Goal: Task Accomplishment & Management: Complete application form

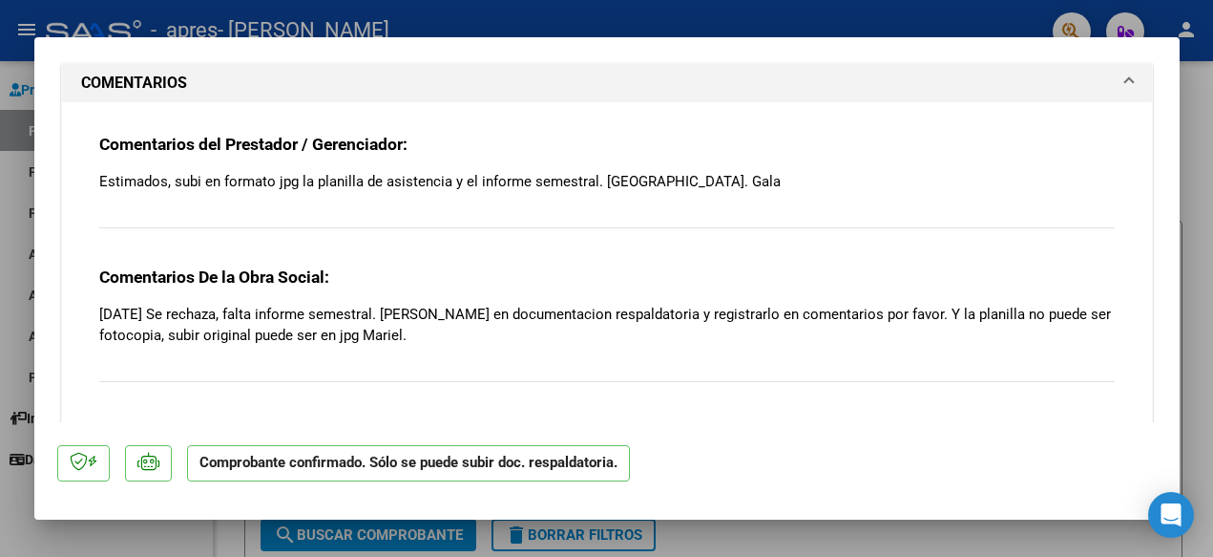
scroll to position [1715, 0]
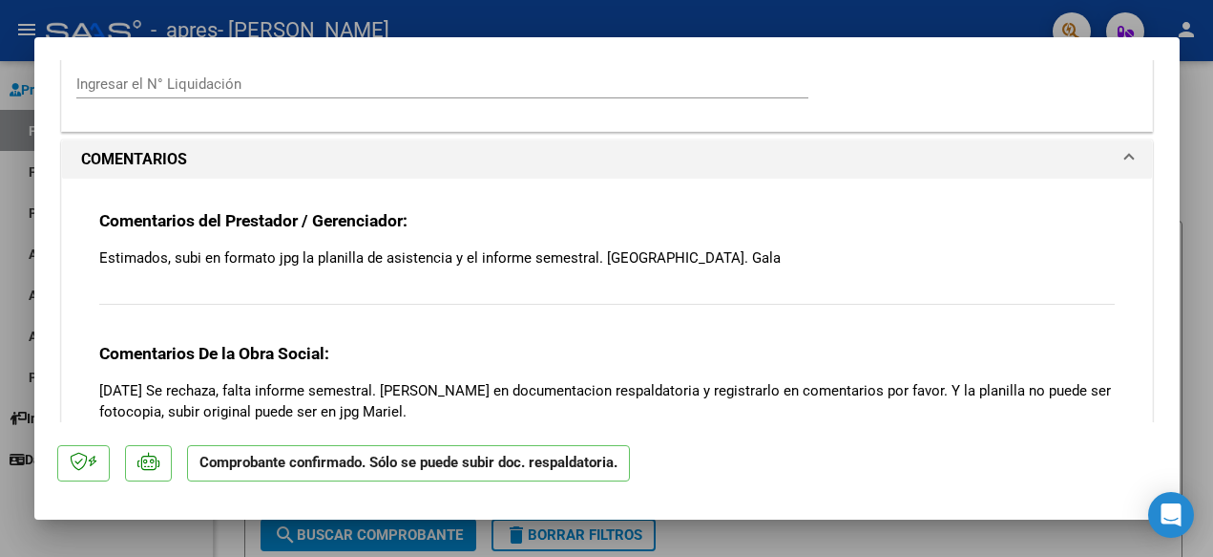
click at [1128, 148] on span at bounding box center [1130, 159] width 8 height 23
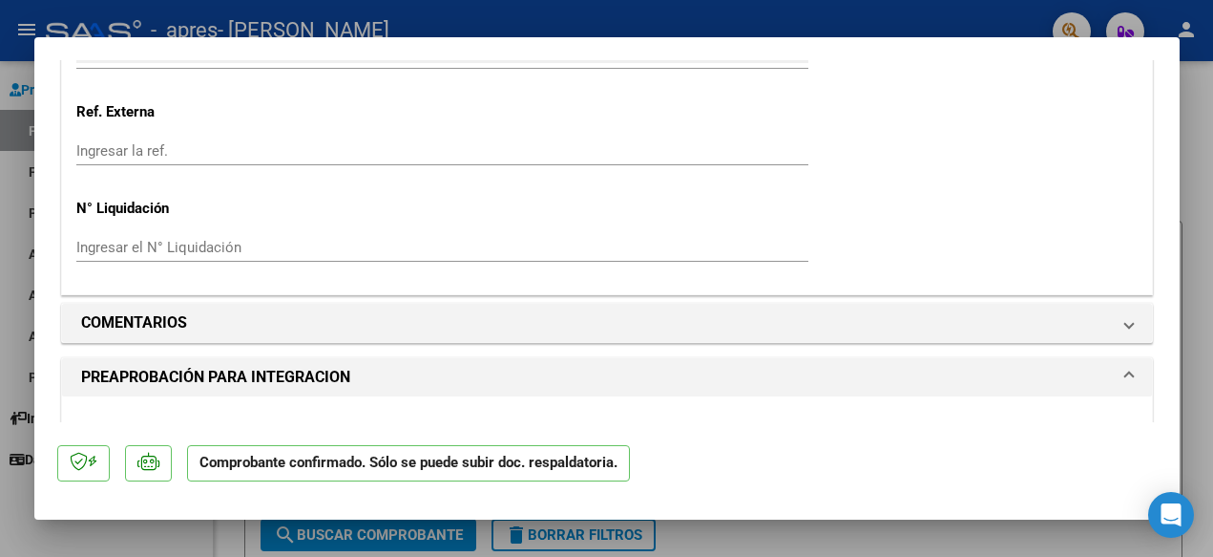
scroll to position [1550, 0]
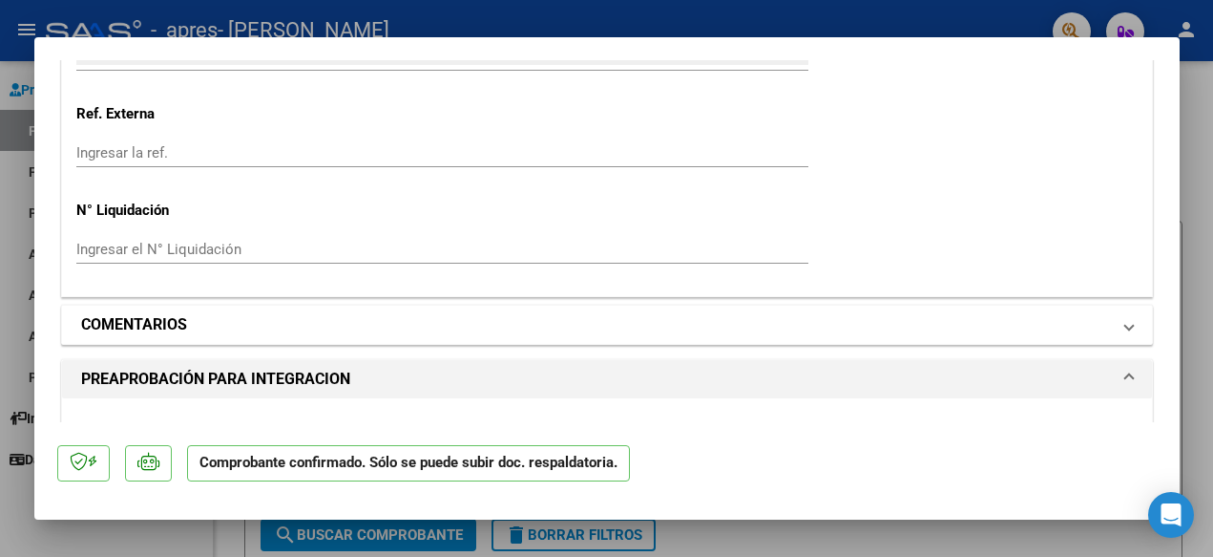
click at [1128, 313] on span at bounding box center [1130, 324] width 8 height 23
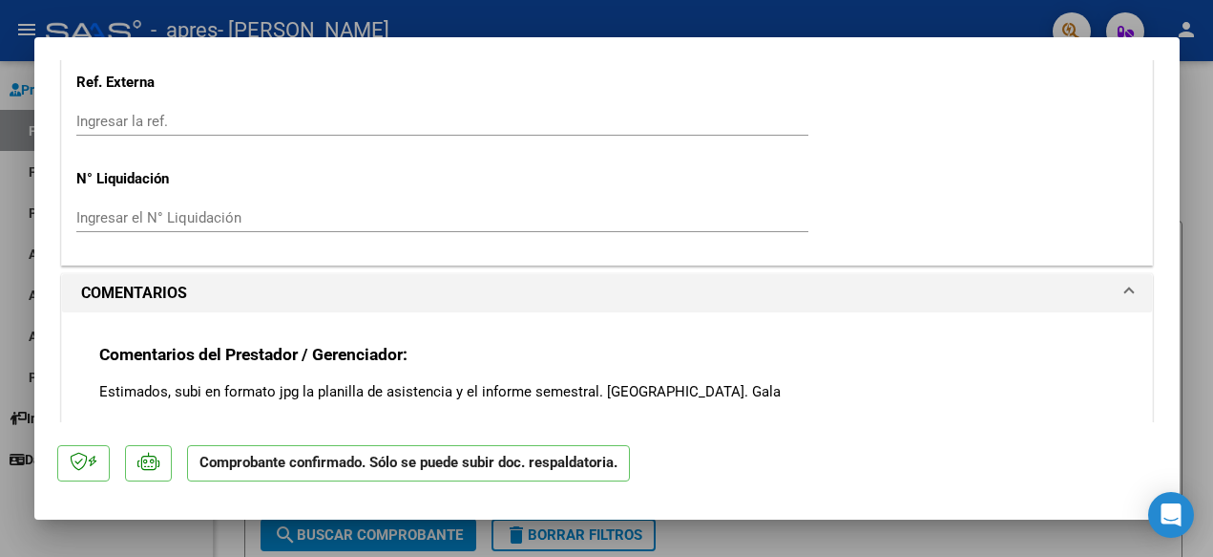
scroll to position [1582, 0]
click at [1209, 229] on div at bounding box center [606, 278] width 1213 height 557
type input "$ 0,00"
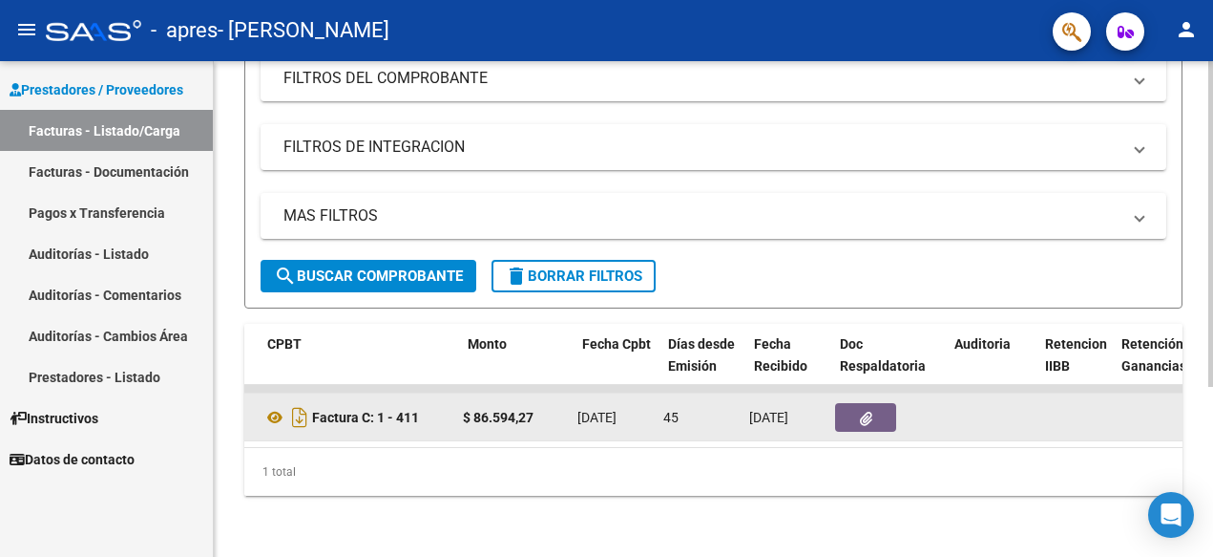
scroll to position [0, 664]
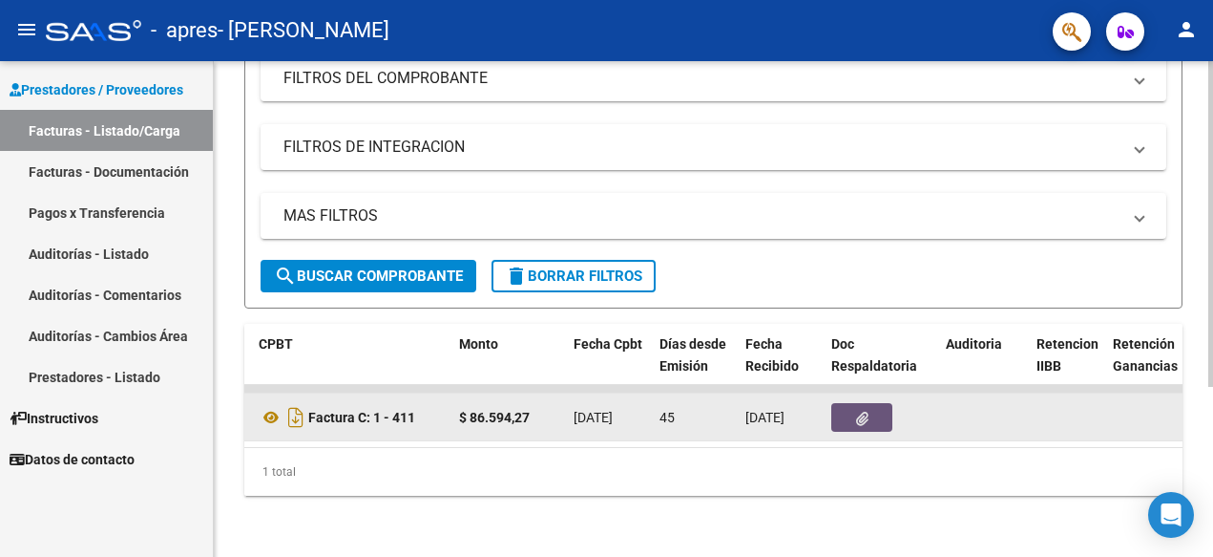
click at [875, 430] on button "button" at bounding box center [862, 417] width 61 height 29
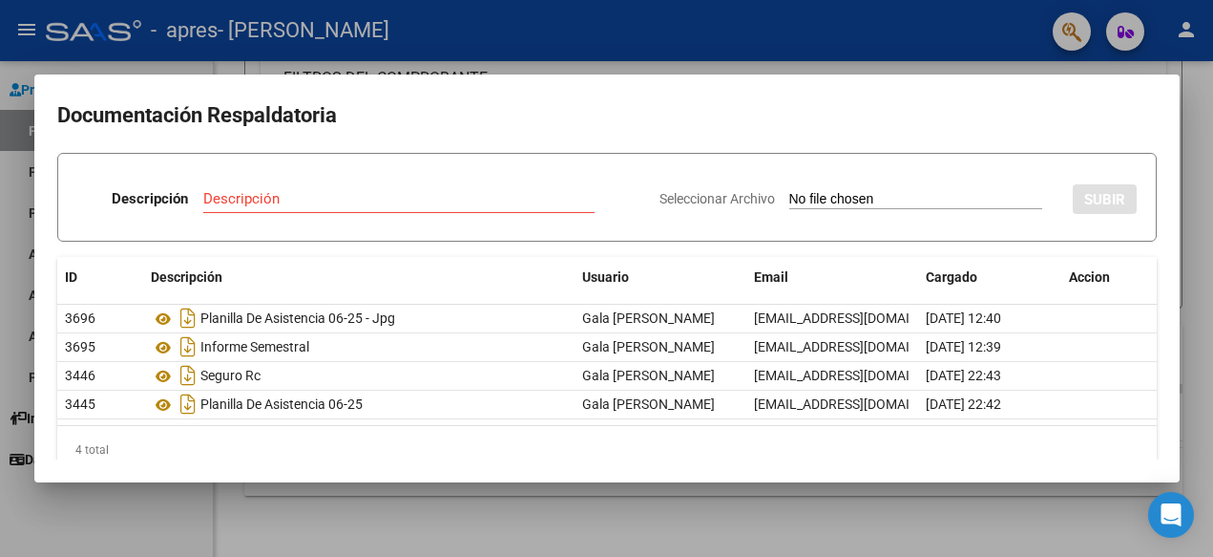
click at [760, 42] on div at bounding box center [606, 278] width 1213 height 557
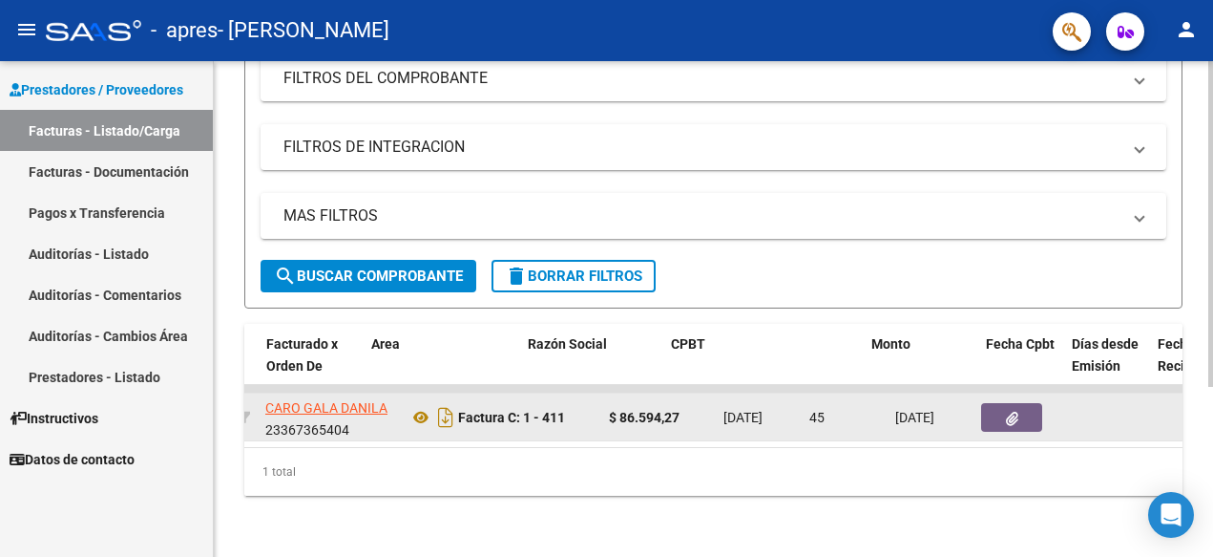
scroll to position [0, 0]
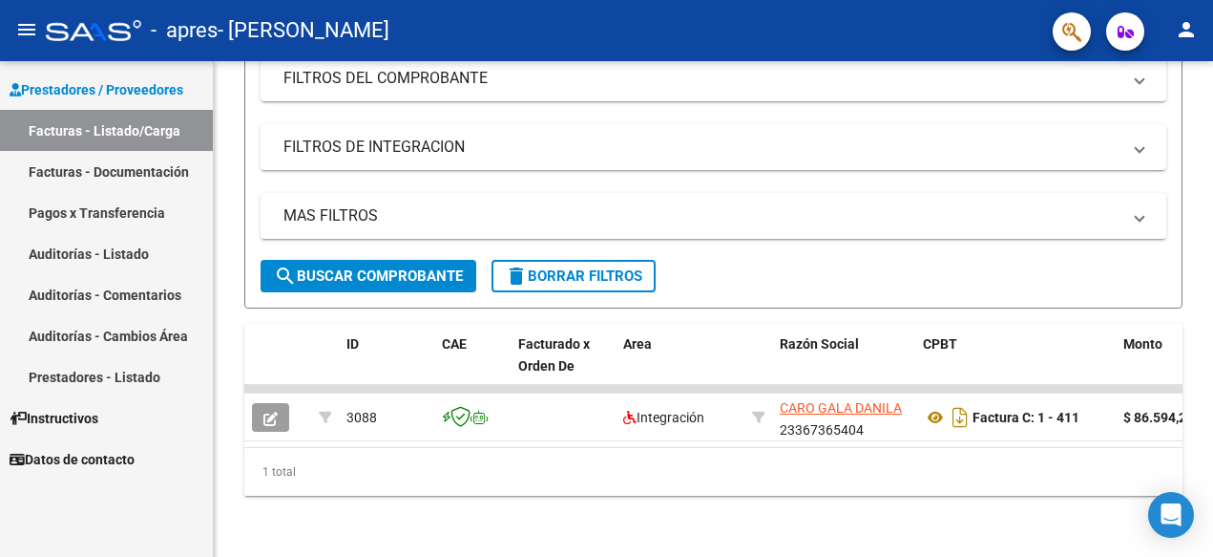
click at [120, 162] on link "Facturas - Documentación" at bounding box center [106, 171] width 213 height 41
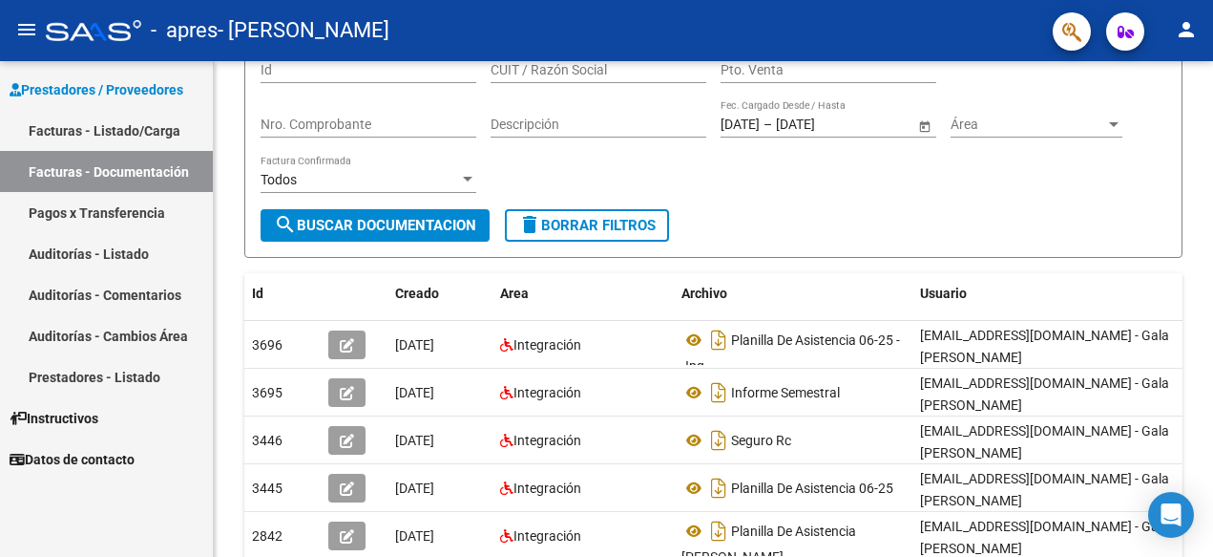
click at [122, 140] on link "Facturas - Listado/Carga" at bounding box center [106, 130] width 213 height 41
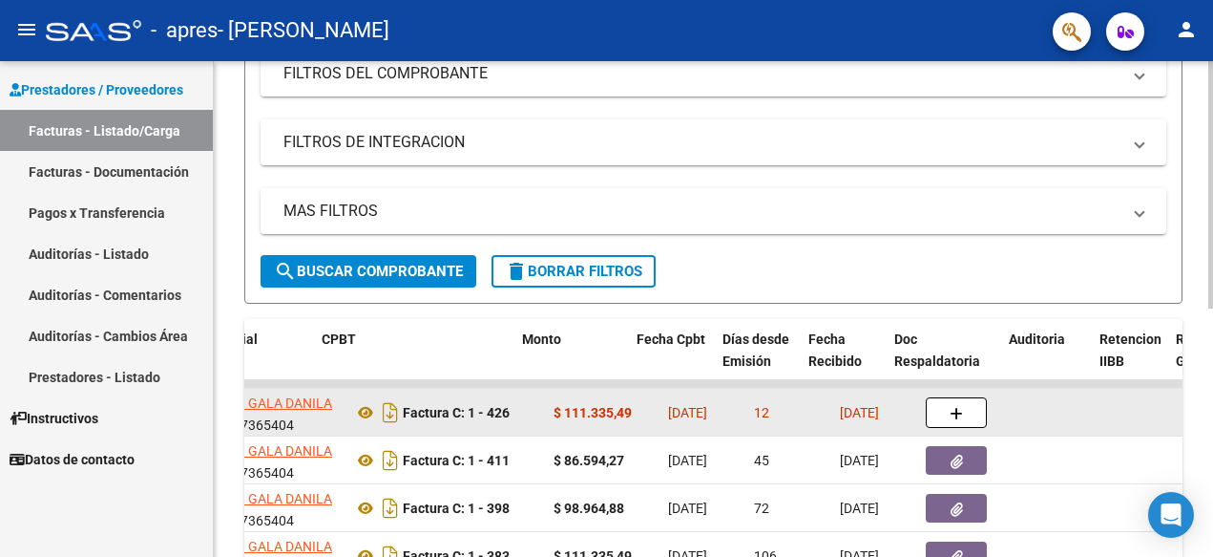
scroll to position [0, 626]
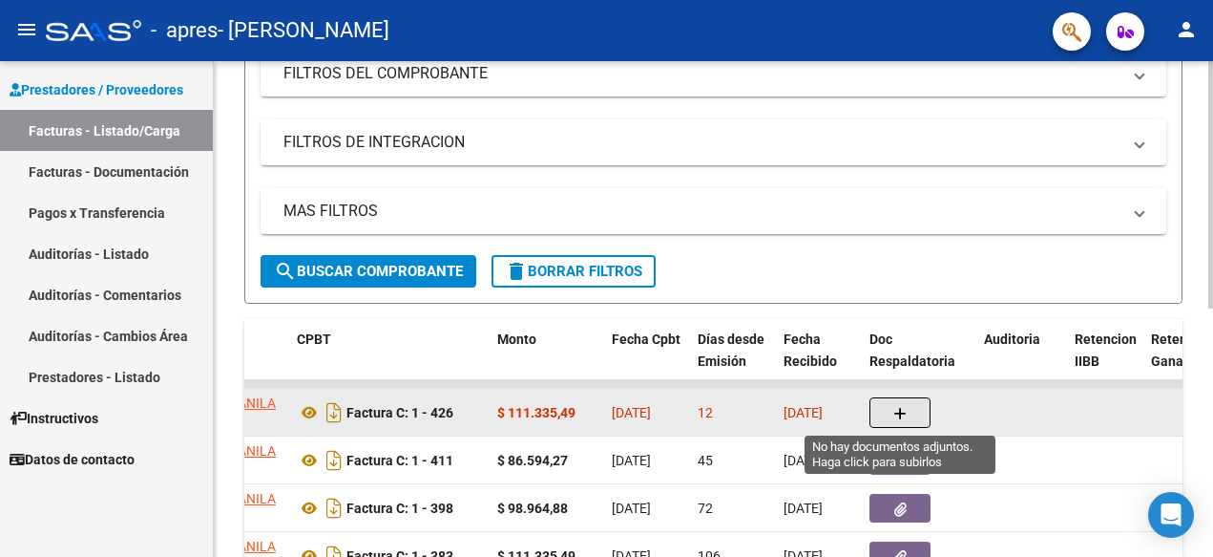
click at [903, 416] on icon "button" at bounding box center [900, 414] width 13 height 14
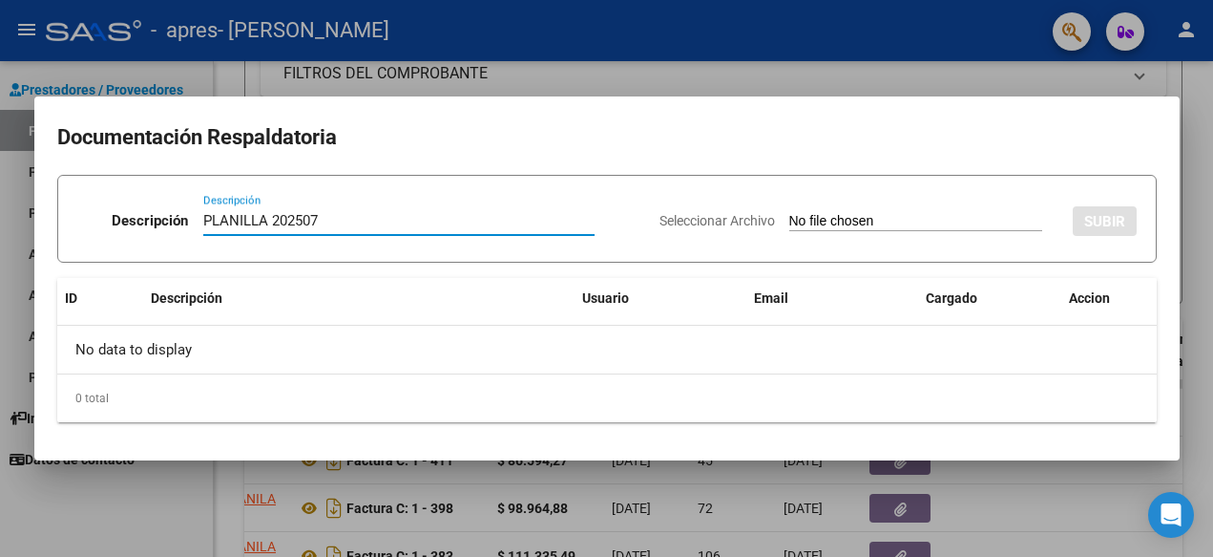
type input "PLANILLA 202507"
click at [841, 220] on input "Seleccionar Archivo" at bounding box center [916, 222] width 253 height 18
type input "C:\fakepath\07-25-kiara23367365404_011_00001_00000426.pdf"
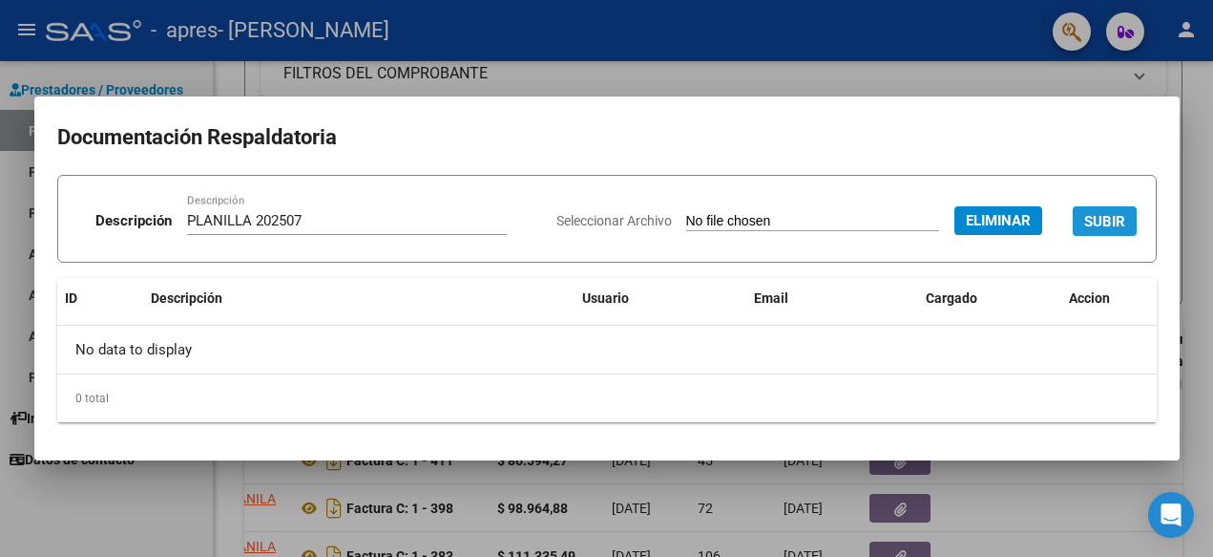
click at [1099, 222] on span "SUBIR" at bounding box center [1105, 221] width 41 height 17
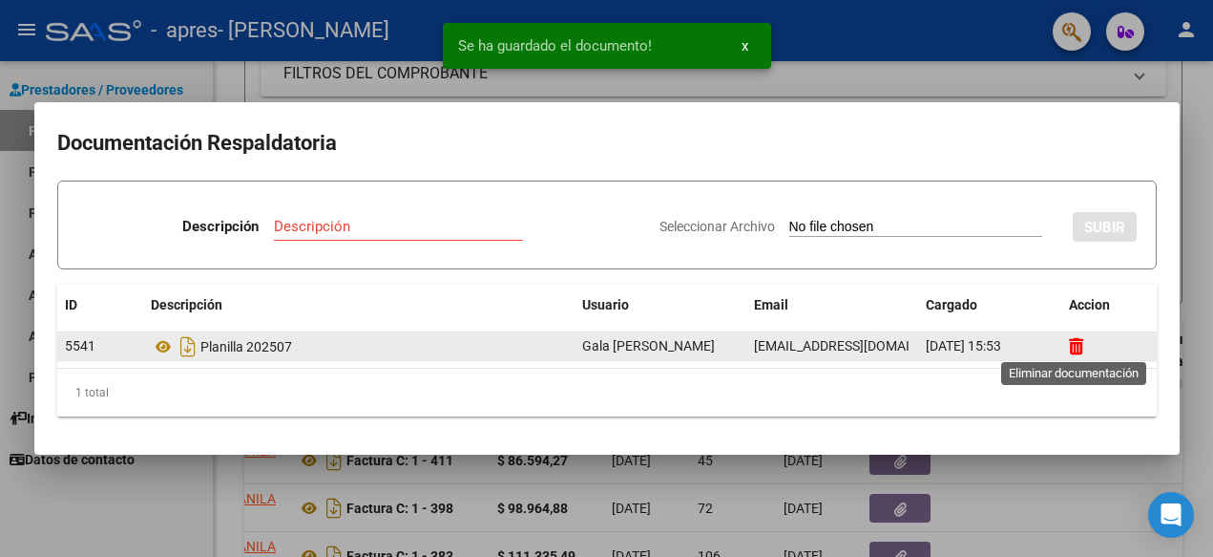
click at [1080, 350] on icon at bounding box center [1076, 346] width 14 height 18
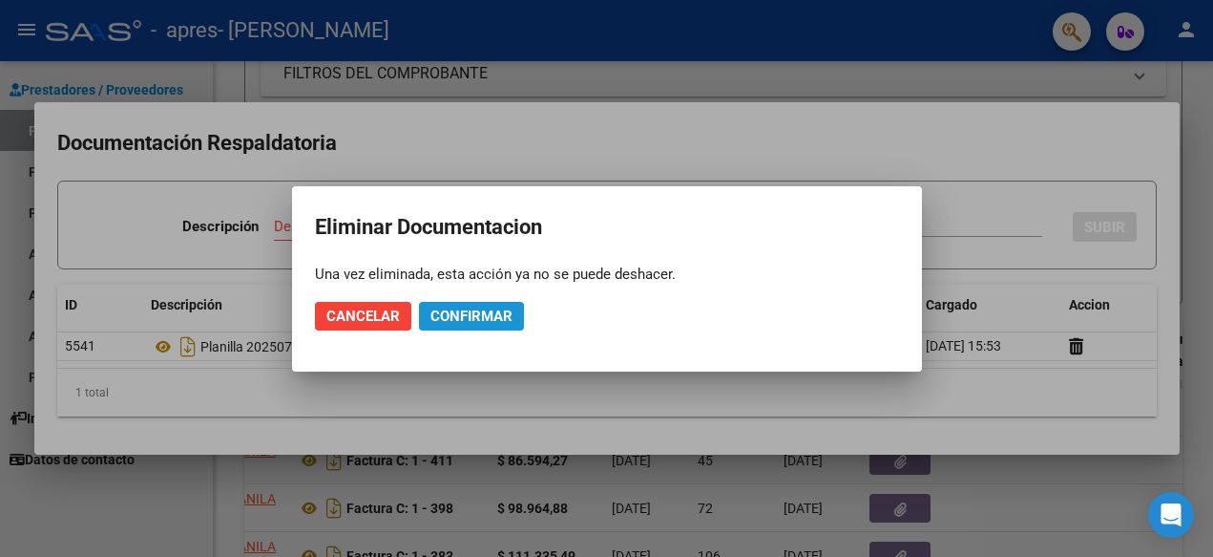
click at [473, 311] on span "Confirmar" at bounding box center [472, 315] width 82 height 17
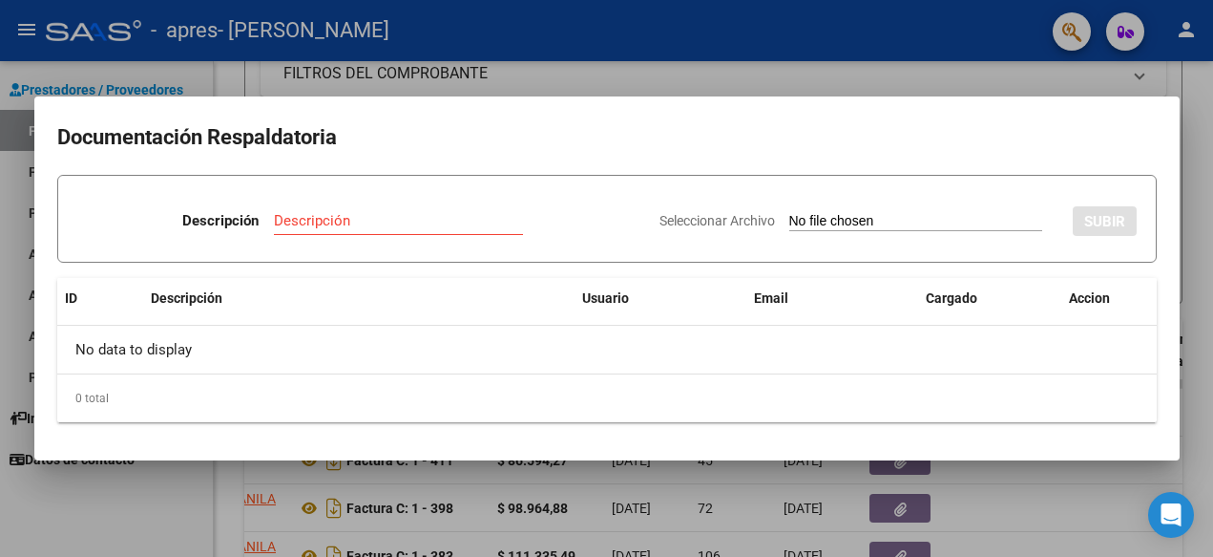
click at [410, 224] on input "Descripción" at bounding box center [398, 220] width 249 height 17
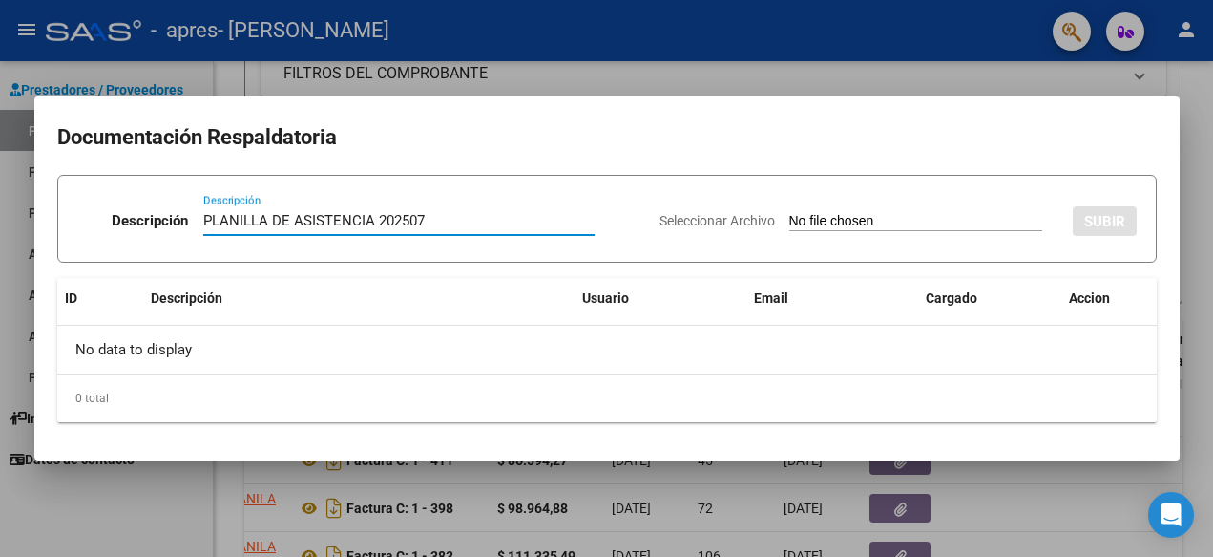
type input "PLANILLA DE ASISTENCIA 202507"
type input "C:\fakepath\ilovepdf_pages-to-jpg.zip"
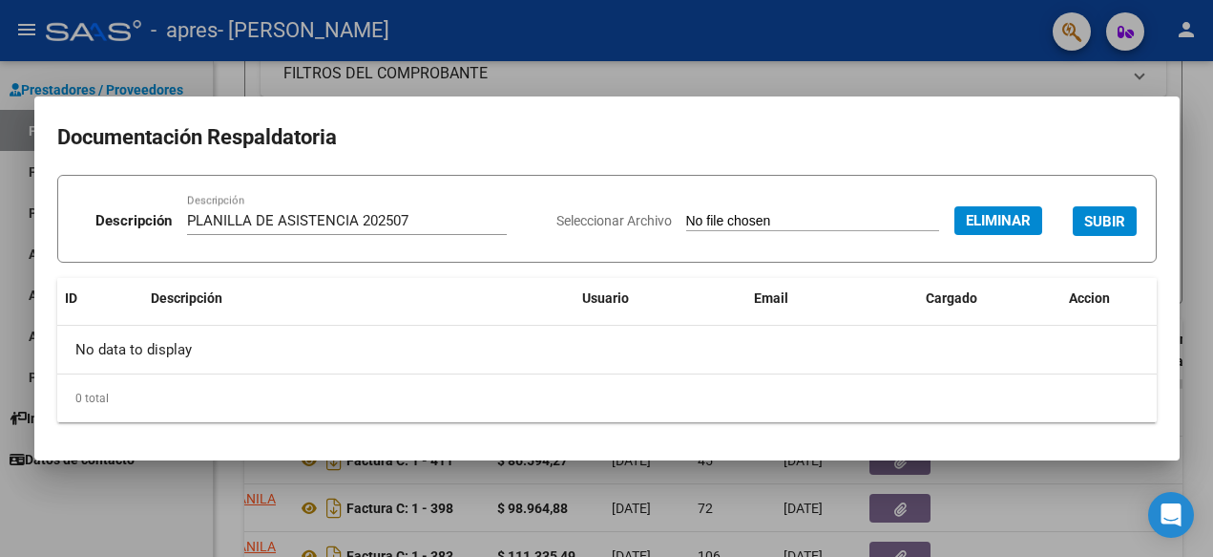
click at [1085, 222] on span "SUBIR" at bounding box center [1105, 221] width 41 height 17
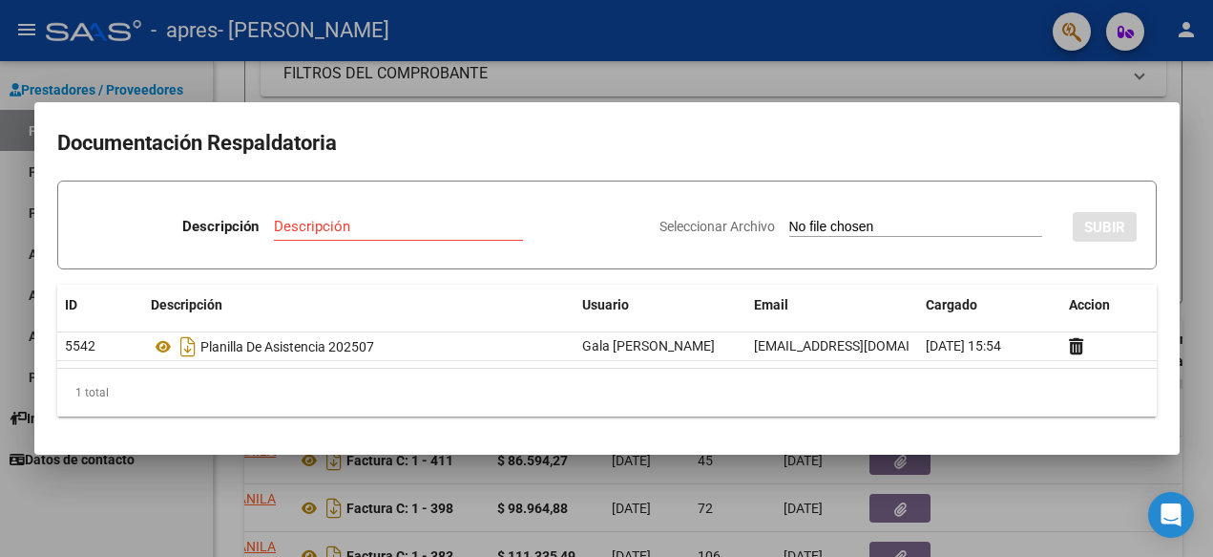
click at [1009, 74] on div at bounding box center [606, 278] width 1213 height 557
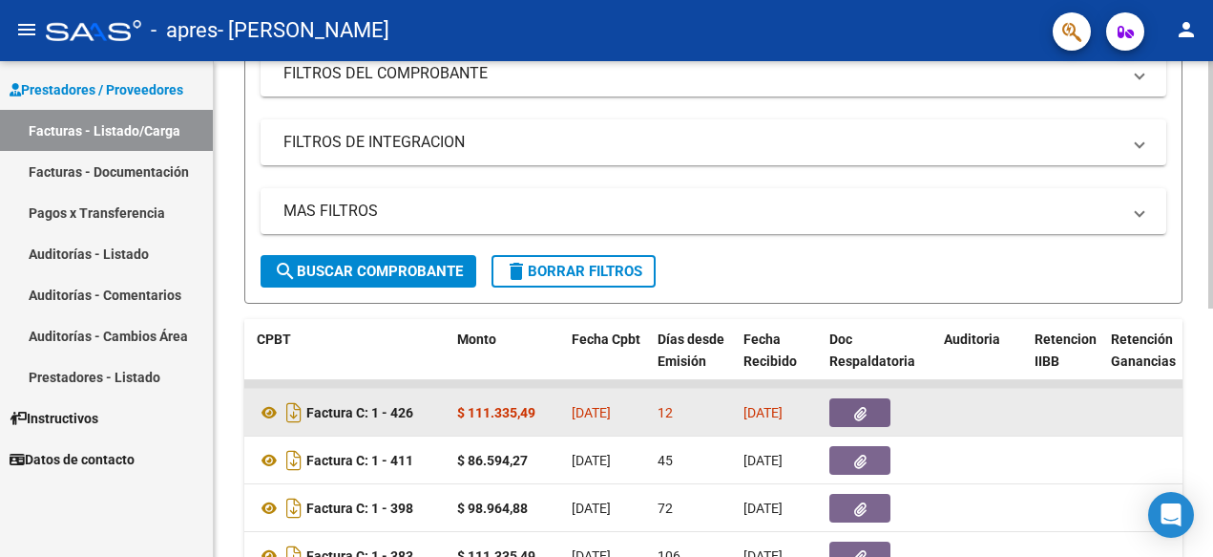
scroll to position [0, 664]
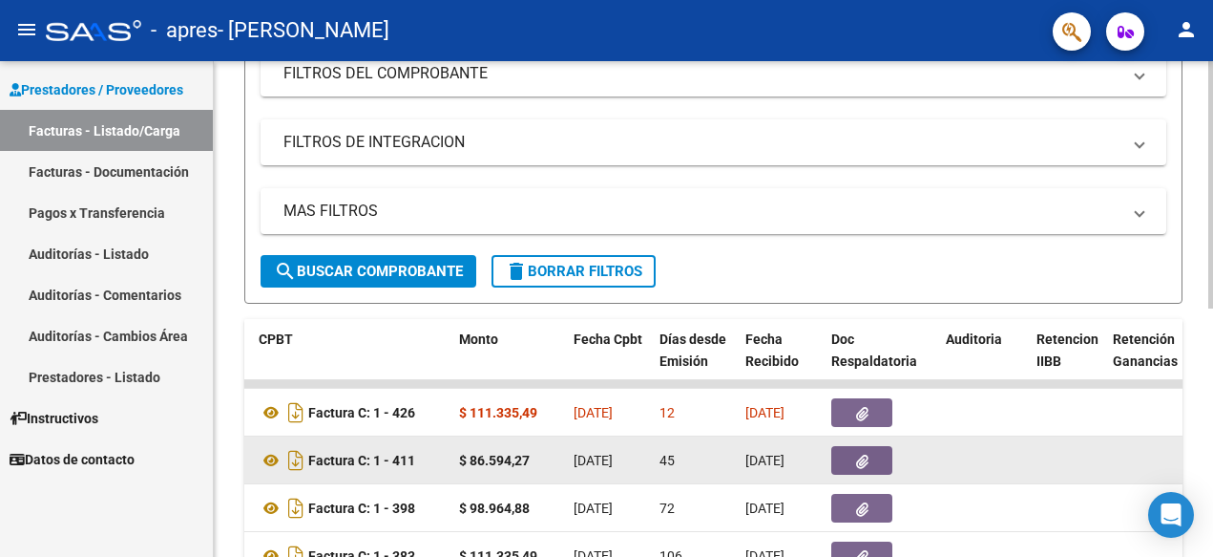
click at [866, 465] on icon "button" at bounding box center [862, 461] width 12 height 14
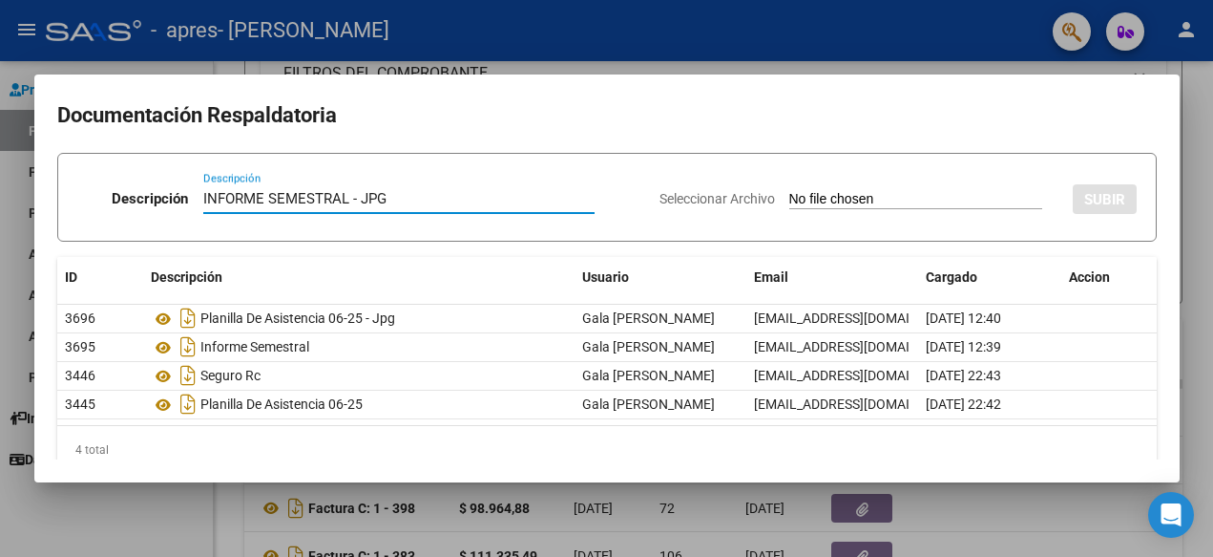
type input "INFORME SEMESTRAL - JPG"
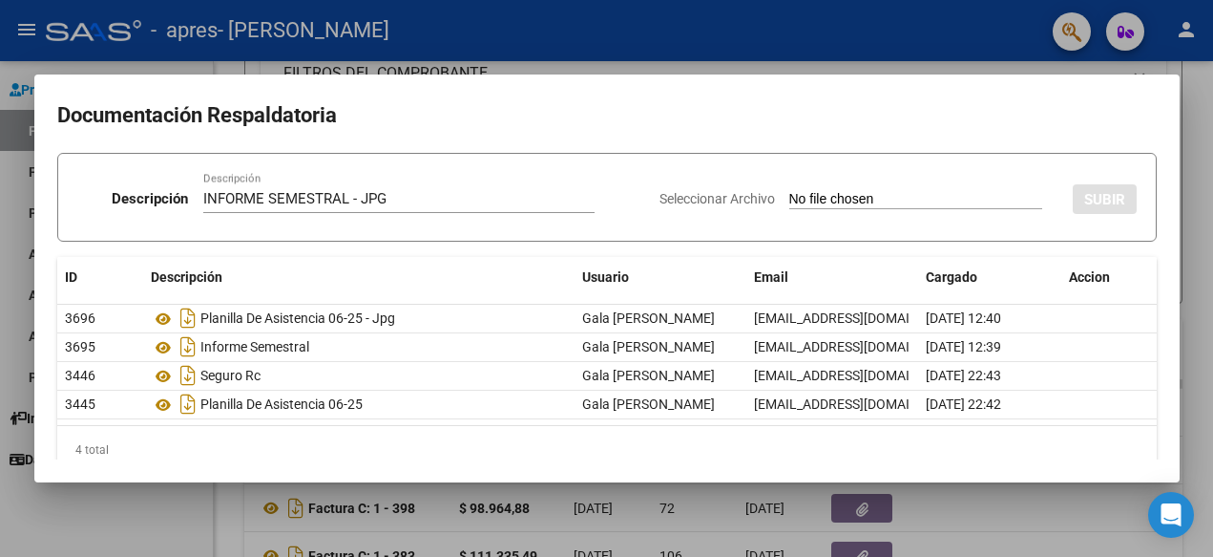
type input "C:\fakepath\ilovepdf_pages-to-jpg (1).zip"
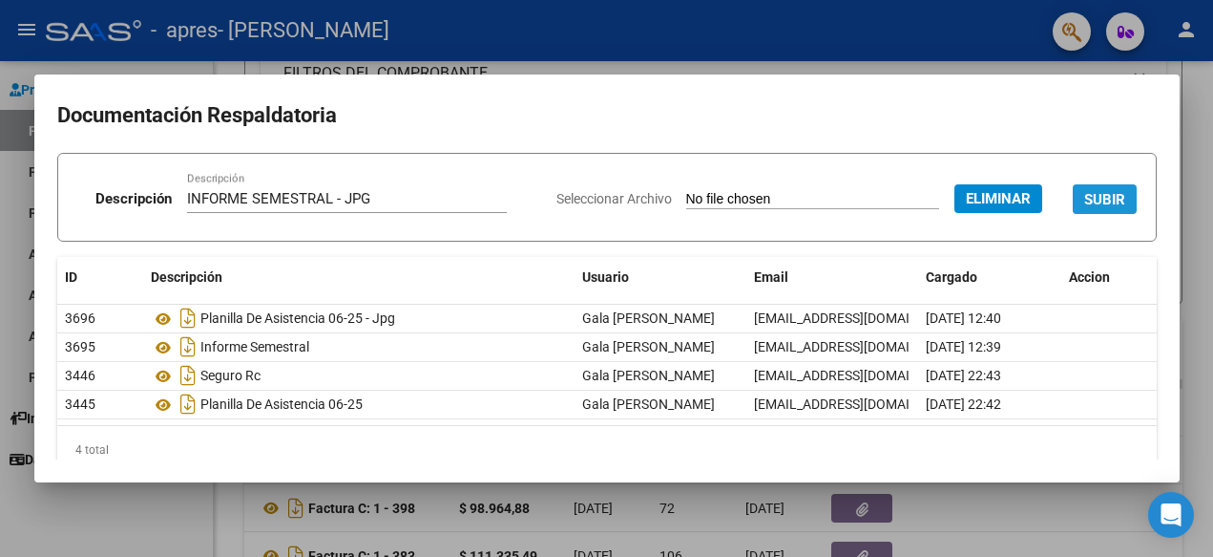
click at [1127, 193] on button "SUBIR" at bounding box center [1105, 199] width 64 height 30
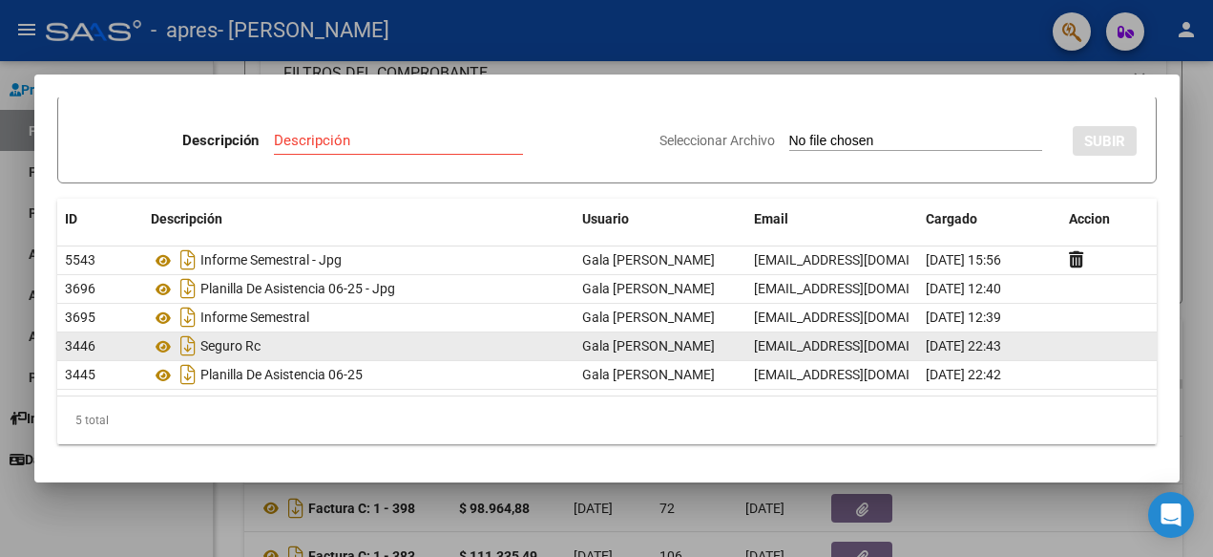
scroll to position [0, 0]
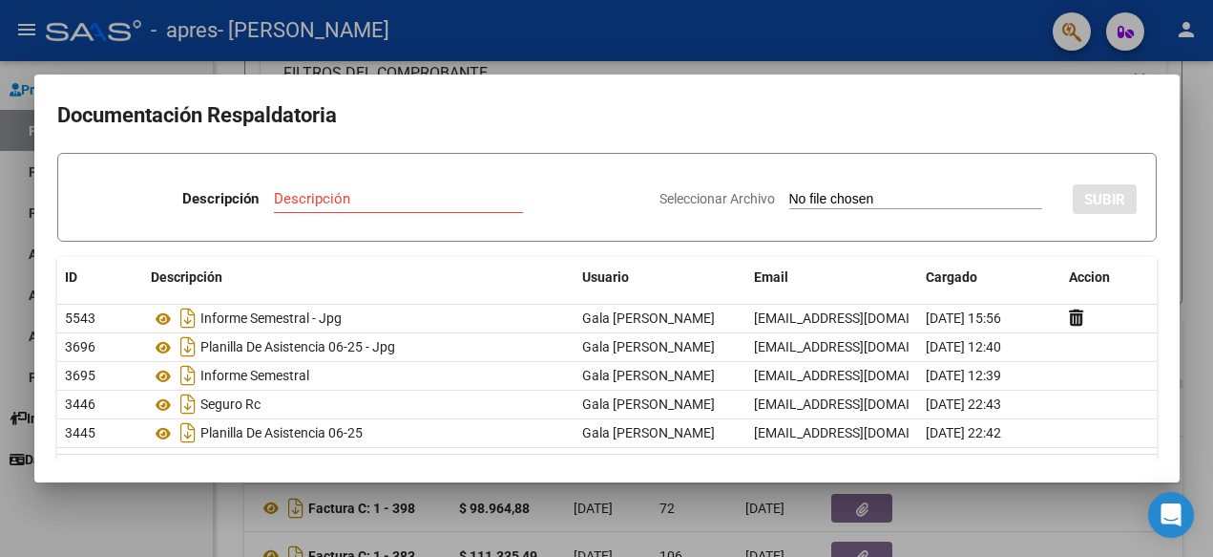
click at [1201, 130] on div at bounding box center [606, 278] width 1213 height 557
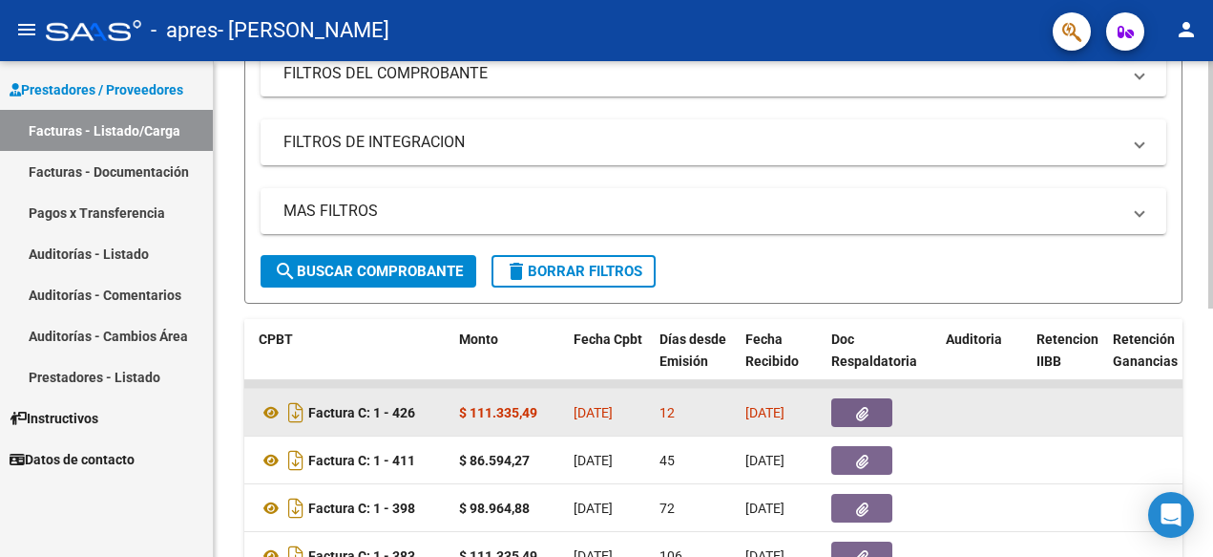
click at [874, 408] on button "button" at bounding box center [862, 412] width 61 height 29
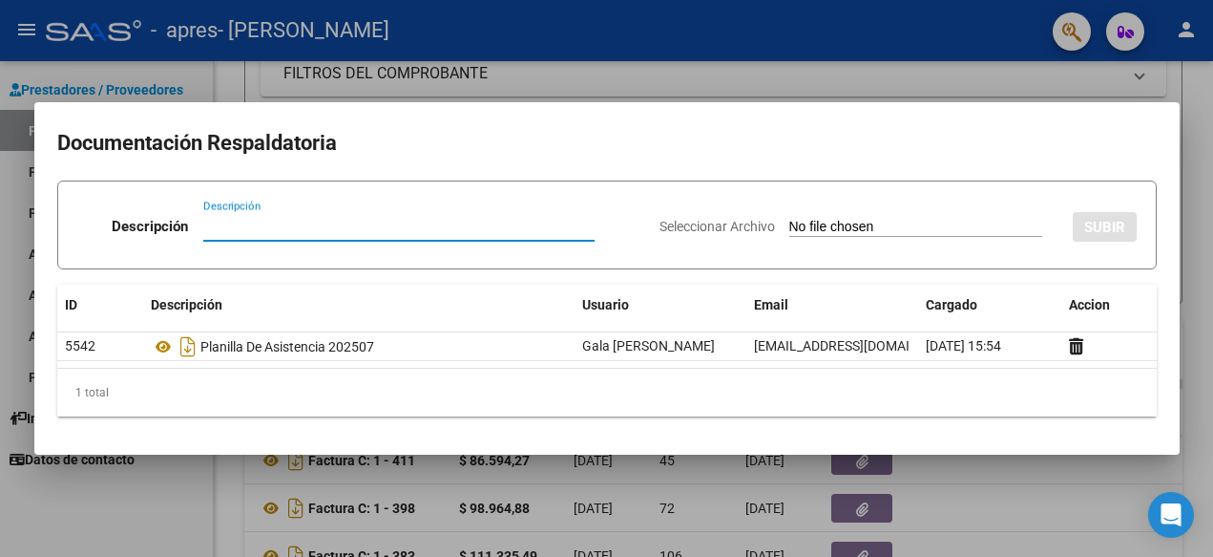
click at [1195, 129] on div at bounding box center [606, 278] width 1213 height 557
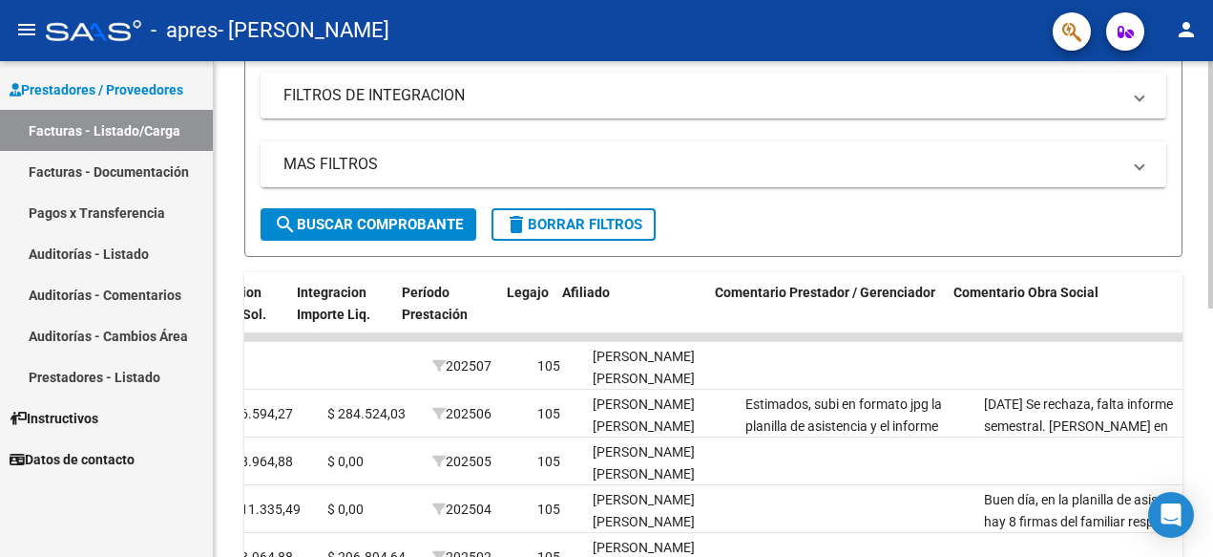
scroll to position [0, 2341]
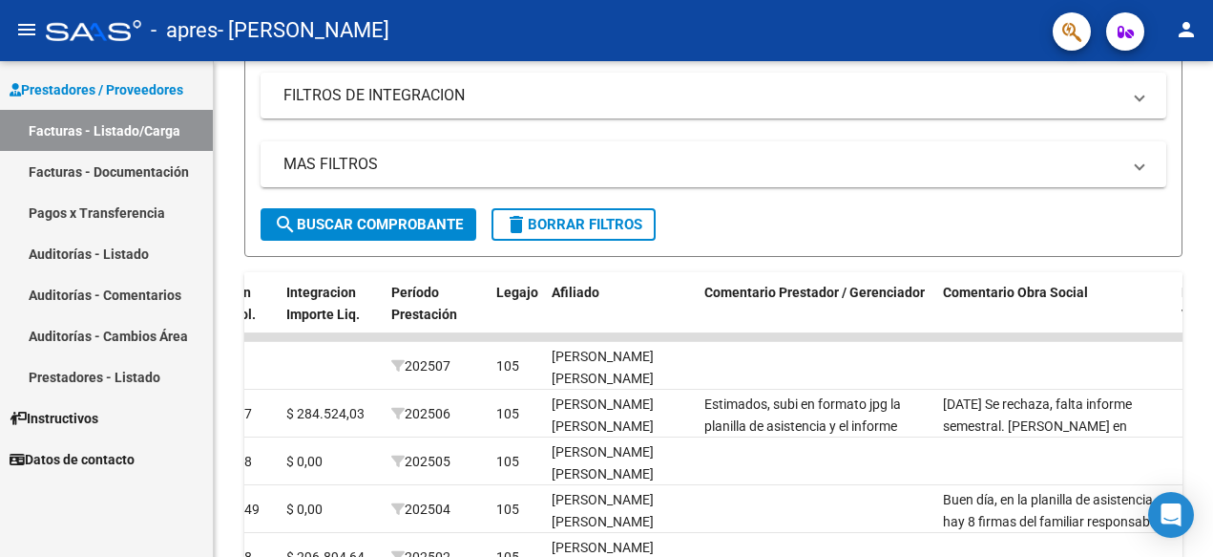
click at [141, 168] on link "Facturas - Documentación" at bounding box center [106, 171] width 213 height 41
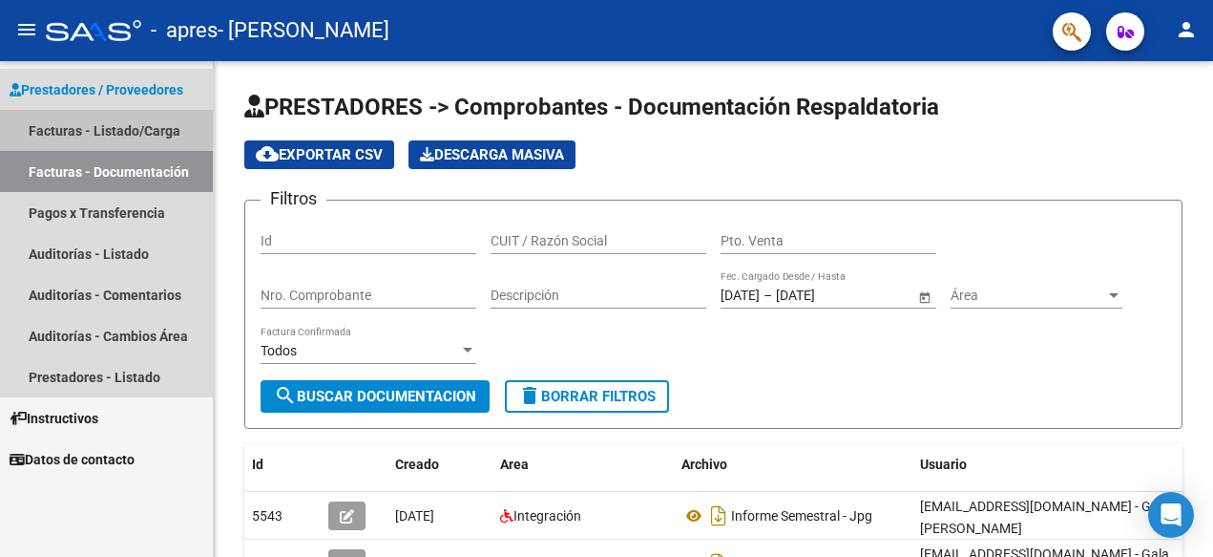
click at [138, 131] on link "Facturas - Listado/Carga" at bounding box center [106, 130] width 213 height 41
